Goal: Share content: Share content

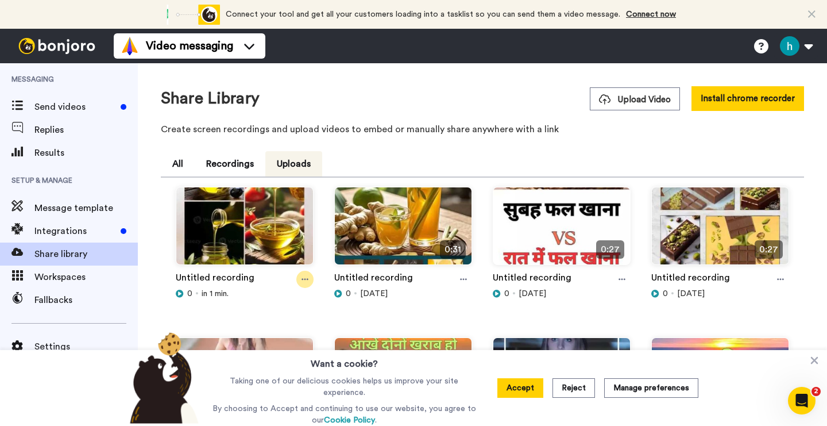
click at [302, 277] on icon at bounding box center [305, 279] width 7 height 8
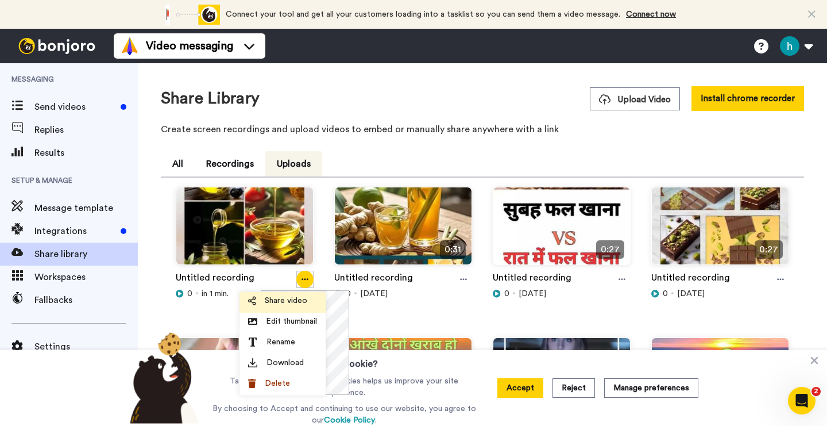
click at [288, 299] on span "Share video" at bounding box center [286, 300] width 43 height 11
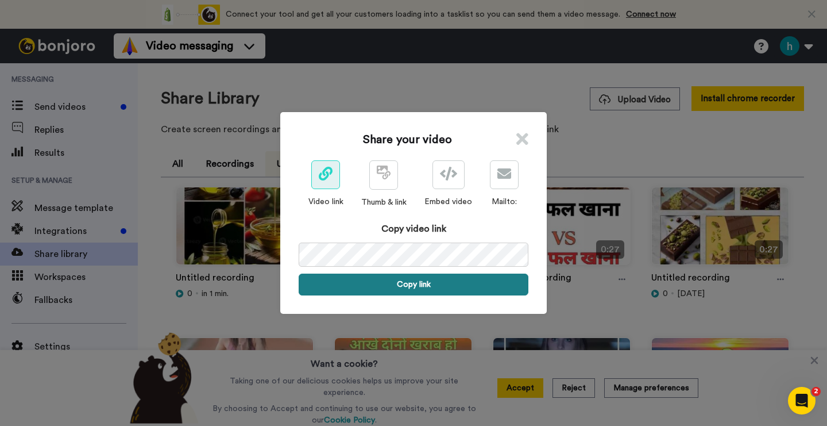
click at [409, 288] on button "Copy link" at bounding box center [414, 284] width 230 height 22
